Goal: Task Accomplishment & Management: Use online tool/utility

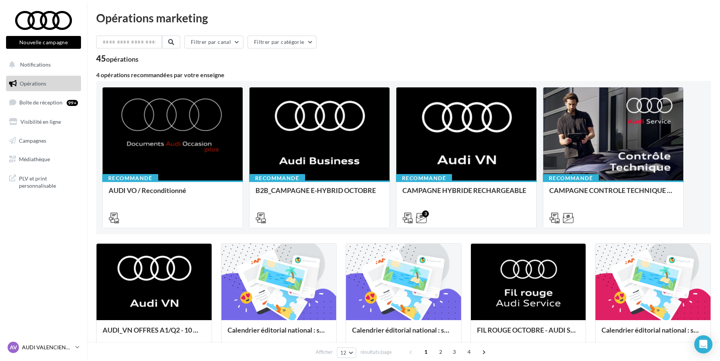
click at [55, 353] on link "AV AUDI VALENCIENNES audi-anvi-59860" at bounding box center [43, 348] width 75 height 14
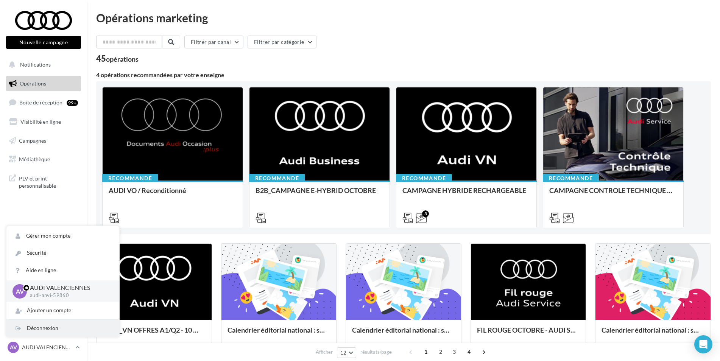
click at [41, 333] on div "Déconnexion" at bounding box center [62, 328] width 113 height 17
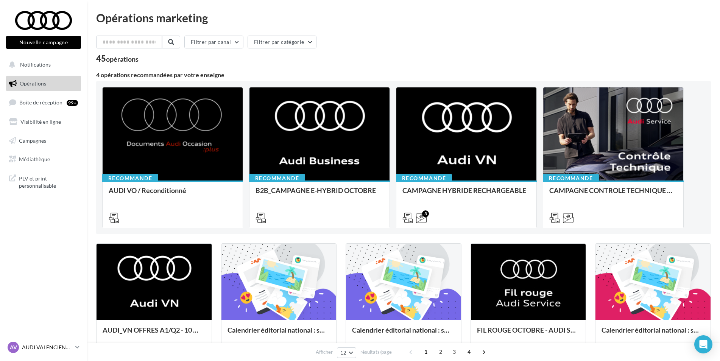
click at [23, 347] on p "AUDI VALENCIENNES" at bounding box center [47, 348] width 50 height 8
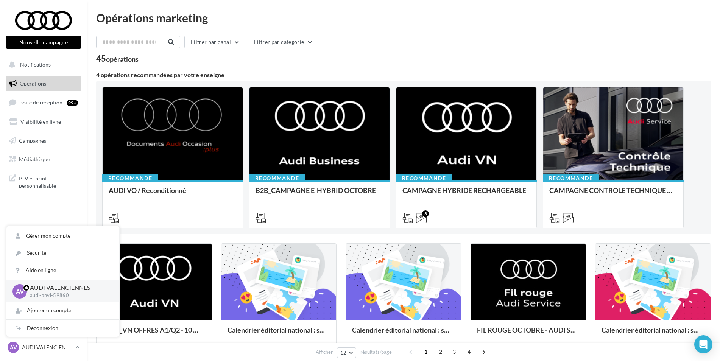
click at [50, 202] on nav "Nouvelle campagne Nouvelle campagne Notifications Opérations Boîte de réception…" at bounding box center [43, 180] width 87 height 361
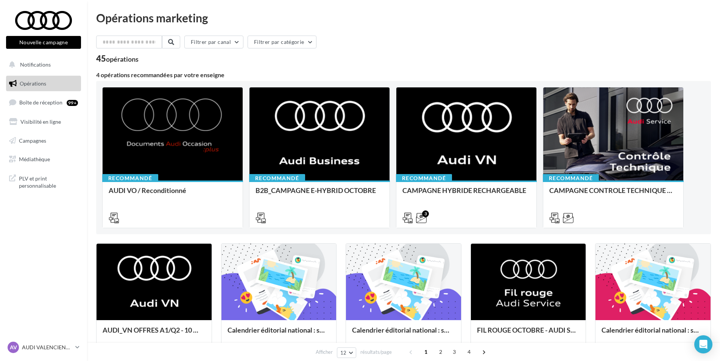
click at [442, 21] on div "Opérations marketing" at bounding box center [403, 17] width 615 height 11
click at [68, 350] on p "AUDI VALENCIENNES" at bounding box center [47, 348] width 50 height 8
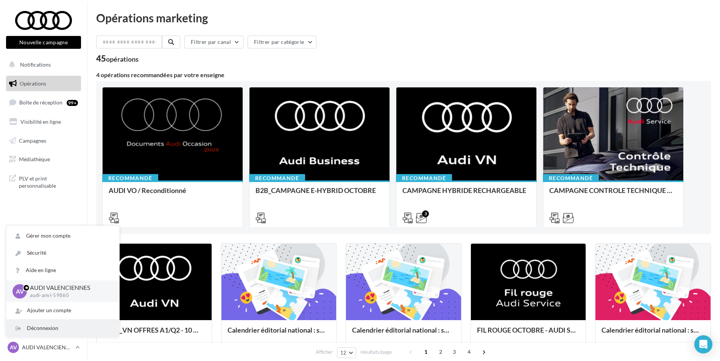
click at [57, 324] on div "Déconnexion" at bounding box center [62, 328] width 113 height 17
